Goal: Information Seeking & Learning: Learn about a topic

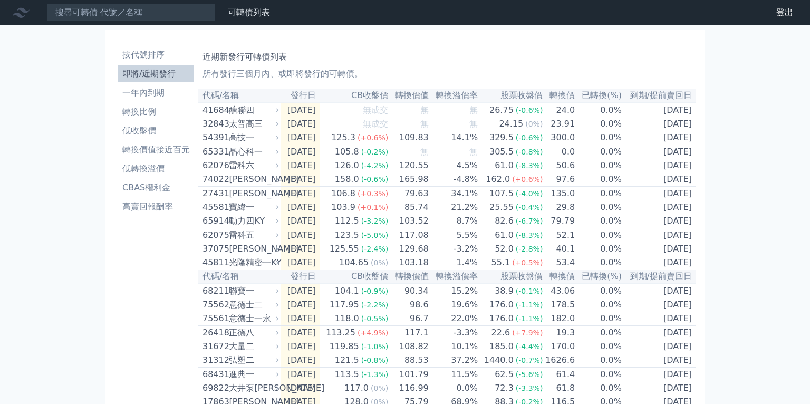
click at [154, 74] on li "即將/近期發行" at bounding box center [156, 73] width 76 height 13
click at [154, 93] on li "一年內到期" at bounding box center [156, 92] width 76 height 13
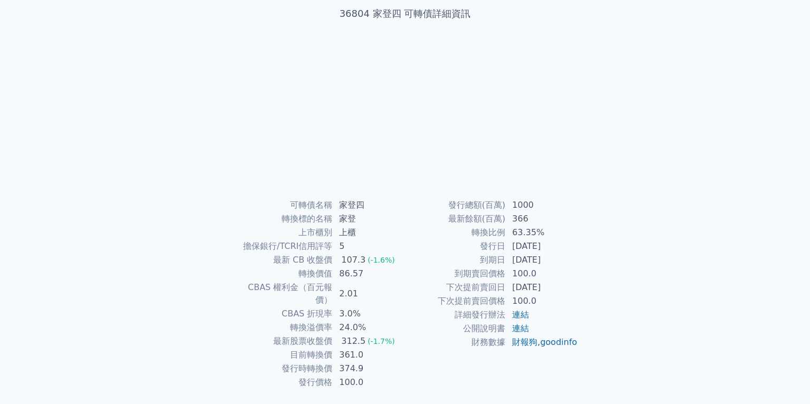
scroll to position [66, 0]
